Goal: Register for event/course

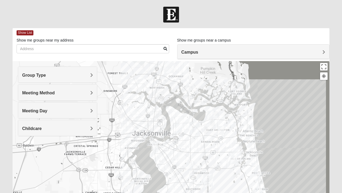
scroll to position [20, 0]
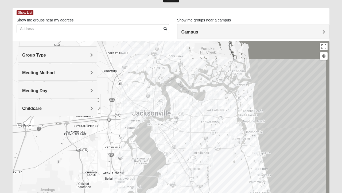
click at [9, 78] on div "Show List Loading Groups Keywords Filter Additional Filters Campus Arlington Ba…" at bounding box center [171, 134] width 325 height 252
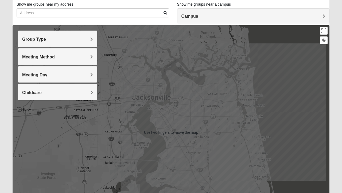
scroll to position [36, 0]
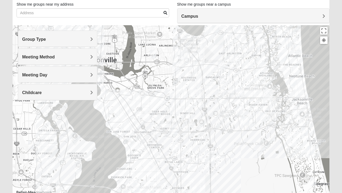
click at [267, 100] on img "San Pablo" at bounding box center [268, 95] width 14 height 17
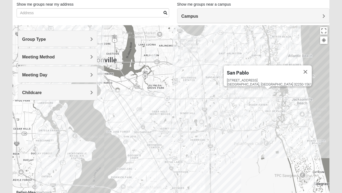
click at [318, 62] on div "San Pablo 14286 Beach Blvd Jacksonville, FL 32250-1561" at bounding box center [171, 132] width 317 height 214
click at [28, 39] on span "Group Type" at bounding box center [34, 39] width 24 height 5
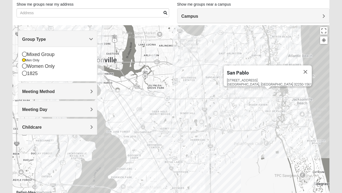
click at [26, 68] on icon at bounding box center [24, 65] width 5 height 5
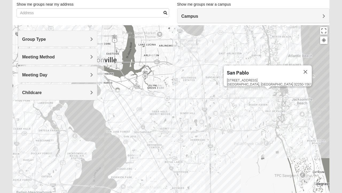
click at [24, 39] on span "Group Type" at bounding box center [34, 39] width 24 height 5
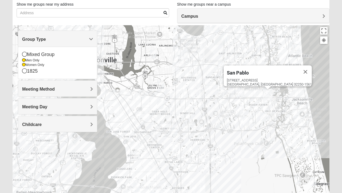
click at [25, 60] on icon at bounding box center [23, 60] width 3 height 3
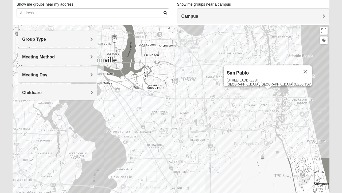
click at [27, 76] on span "Meeting Day" at bounding box center [34, 74] width 25 height 5
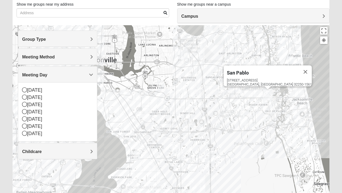
click at [30, 74] on span "Meeting Day" at bounding box center [34, 74] width 25 height 5
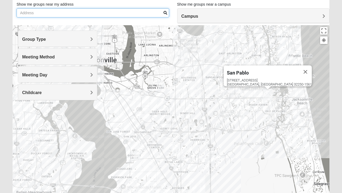
click at [29, 14] on input "Show me groups near my address" at bounding box center [93, 12] width 153 height 9
type input "32256"
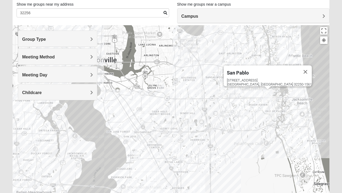
click at [164, 13] on span at bounding box center [166, 13] width 4 height 4
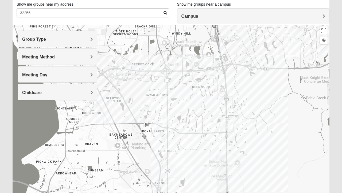
click at [169, 120] on img "Womens Coady" at bounding box center [166, 120] width 11 height 13
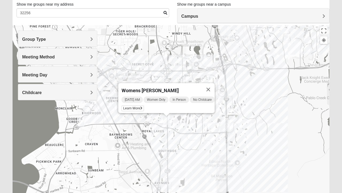
click at [133, 107] on span "Learn More" at bounding box center [133, 108] width 22 height 6
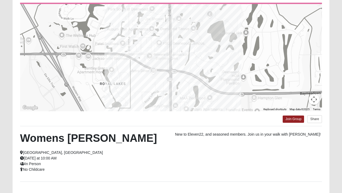
scroll to position [54, 0]
click at [298, 121] on link "Join Group" at bounding box center [293, 119] width 21 height 7
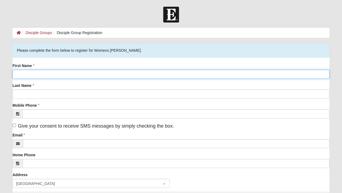
click at [258, 72] on input "First Name" at bounding box center [171, 74] width 317 height 9
type input "Brenda"
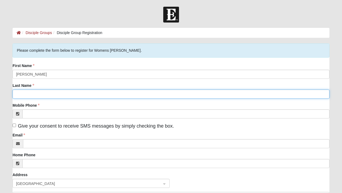
click at [214, 94] on input "Last Name" at bounding box center [171, 93] width 317 height 9
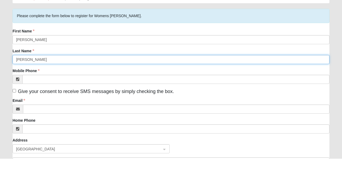
type input "Arnold"
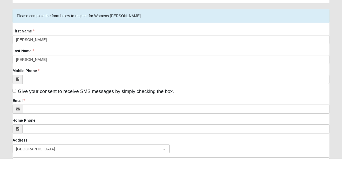
click at [240, 105] on div "Mobile Phone" at bounding box center [171, 110] width 317 height 16
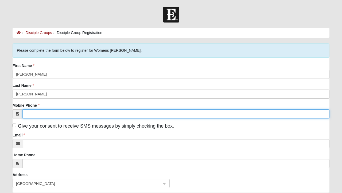
click at [165, 112] on input "Mobile Phone" at bounding box center [175, 113] width 307 height 9
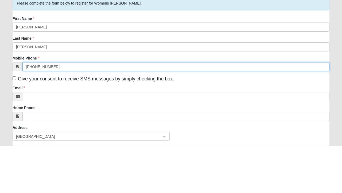
type input "(904) 803-4066"
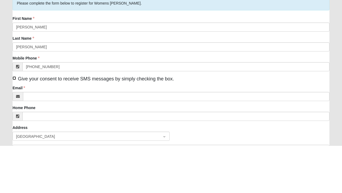
click at [16, 125] on input "Give your consent to receive SMS messages by simply checking the box." at bounding box center [14, 124] width 3 height 3
checkbox input "true"
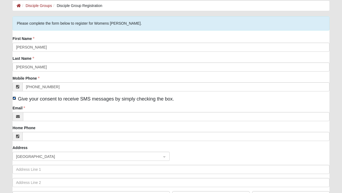
scroll to position [27, 0]
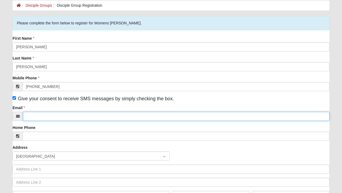
click at [35, 115] on input "Email" at bounding box center [176, 115] width 307 height 9
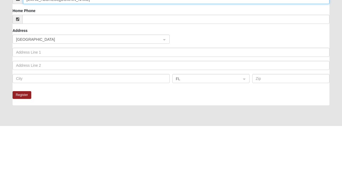
type input "pepower52@yahoo.com"
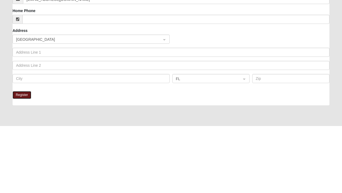
click at [19, 165] on button "Register" at bounding box center [22, 162] width 19 height 8
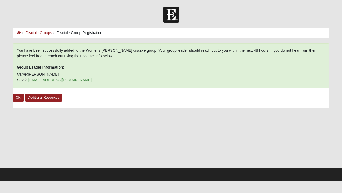
scroll to position [0, 0]
click at [21, 100] on link "OK" at bounding box center [18, 98] width 11 height 8
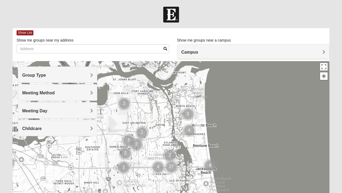
click at [28, 73] on span "Group Type" at bounding box center [34, 75] width 24 height 5
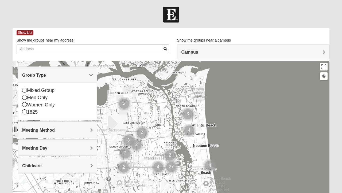
click at [25, 89] on icon at bounding box center [24, 89] width 5 height 5
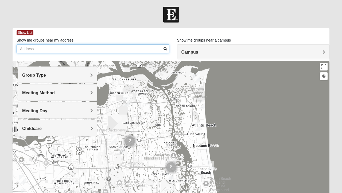
click at [23, 49] on input "Show me groups near my address" at bounding box center [93, 48] width 153 height 9
type input "32224"
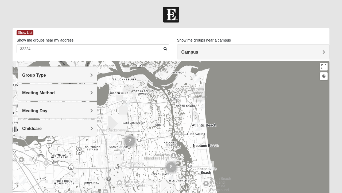
click at [164, 49] on span at bounding box center [166, 49] width 4 height 4
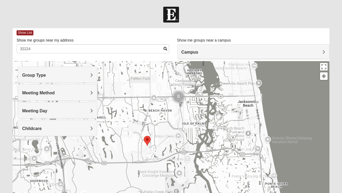
click at [179, 117] on img "Mixed Irish 32224" at bounding box center [177, 117] width 11 height 13
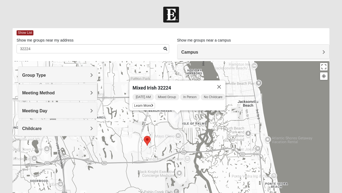
click at [226, 81] on button "Close" at bounding box center [219, 86] width 13 height 13
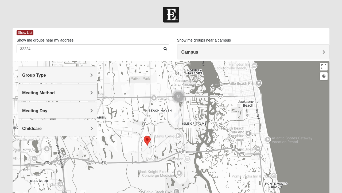
click at [183, 95] on img "Cluster of 8 groups" at bounding box center [179, 97] width 18 height 18
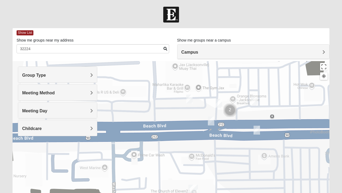
click at [188, 100] on img "On Campus Mixed Vito 32233" at bounding box center [189, 98] width 11 height 13
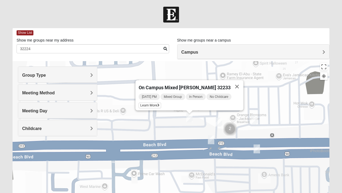
click at [159, 103] on span "Learn More" at bounding box center [150, 105] width 22 height 6
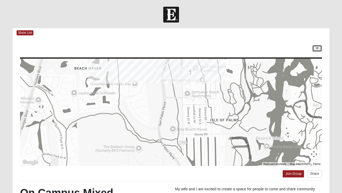
click at [317, 48] on icon at bounding box center [317, 48] width 2 height 3
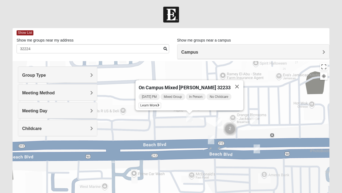
click at [211, 139] on img "On Campus Mixed Smith 32250" at bounding box center [211, 139] width 11 height 13
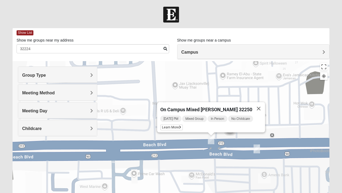
click at [254, 107] on button "Close" at bounding box center [258, 108] width 13 height 13
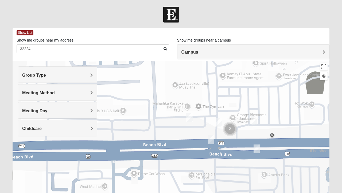
click at [219, 121] on img "On Campus Mixed Barnett 32250" at bounding box center [219, 121] width 11 height 13
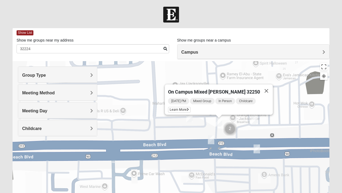
click at [189, 108] on icon at bounding box center [188, 109] width 2 height 3
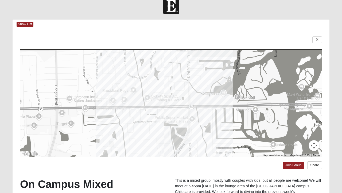
scroll to position [7, 0]
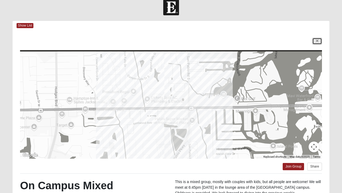
click at [321, 43] on link at bounding box center [318, 41] width 10 height 7
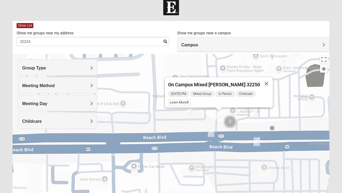
click at [260, 140] on img "Mixed Robles 32250" at bounding box center [257, 141] width 11 height 13
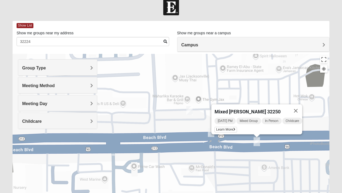
click at [301, 106] on button "Close" at bounding box center [296, 110] width 13 height 13
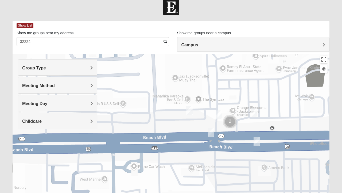
click at [257, 114] on img "On Campus Mixed Stewart 32250" at bounding box center [254, 112] width 11 height 13
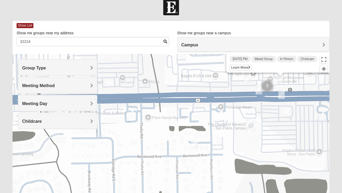
click at [196, 142] on img "Mixed Ollier 32250" at bounding box center [195, 143] width 11 height 13
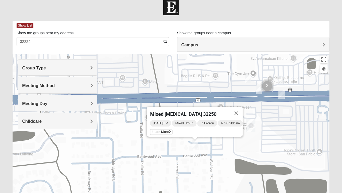
click at [169, 130] on icon at bounding box center [170, 131] width 2 height 3
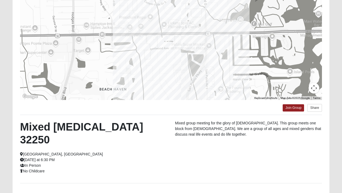
scroll to position [65, 0]
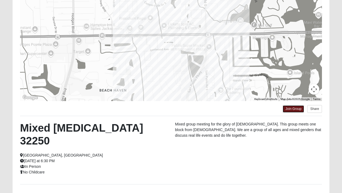
click at [291, 111] on link "Join Group" at bounding box center [293, 108] width 21 height 7
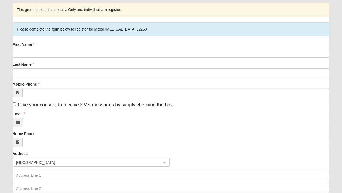
scroll to position [42, 0]
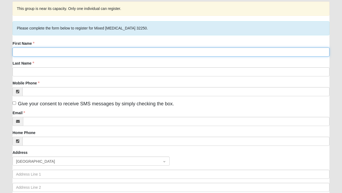
click at [232, 51] on input "First Name" at bounding box center [171, 51] width 317 height 9
type input "Jan"
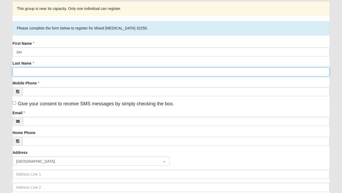
click at [25, 75] on input "Last Name" at bounding box center [171, 71] width 317 height 9
click input "submit" at bounding box center [0, 0] width 0 height 0
type input "Mckee"
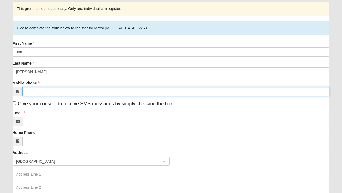
click at [38, 91] on input "Mobile Phone" at bounding box center [175, 91] width 307 height 9
type input "(813) 842-4129"
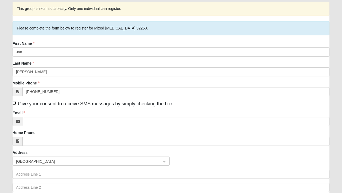
click at [14, 104] on input "Give your consent to receive SMS messages by simply checking the box." at bounding box center [14, 102] width 3 height 3
checkbox input "true"
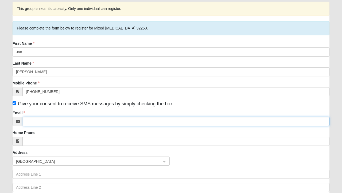
click at [34, 120] on input "Email" at bounding box center [176, 121] width 307 height 9
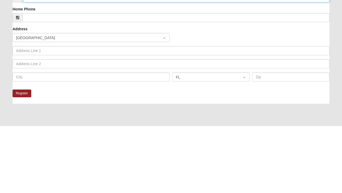
scroll to position [98, 0]
type input "Mckee.jan@gmail.com"
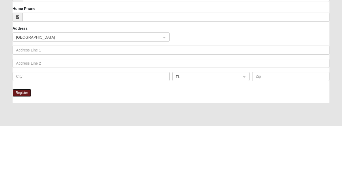
click at [29, 156] on button "Register" at bounding box center [22, 160] width 19 height 8
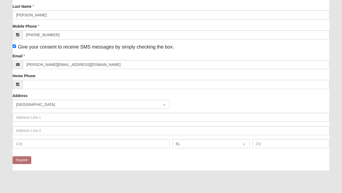
scroll to position [0, 0]
